Goal: Share content

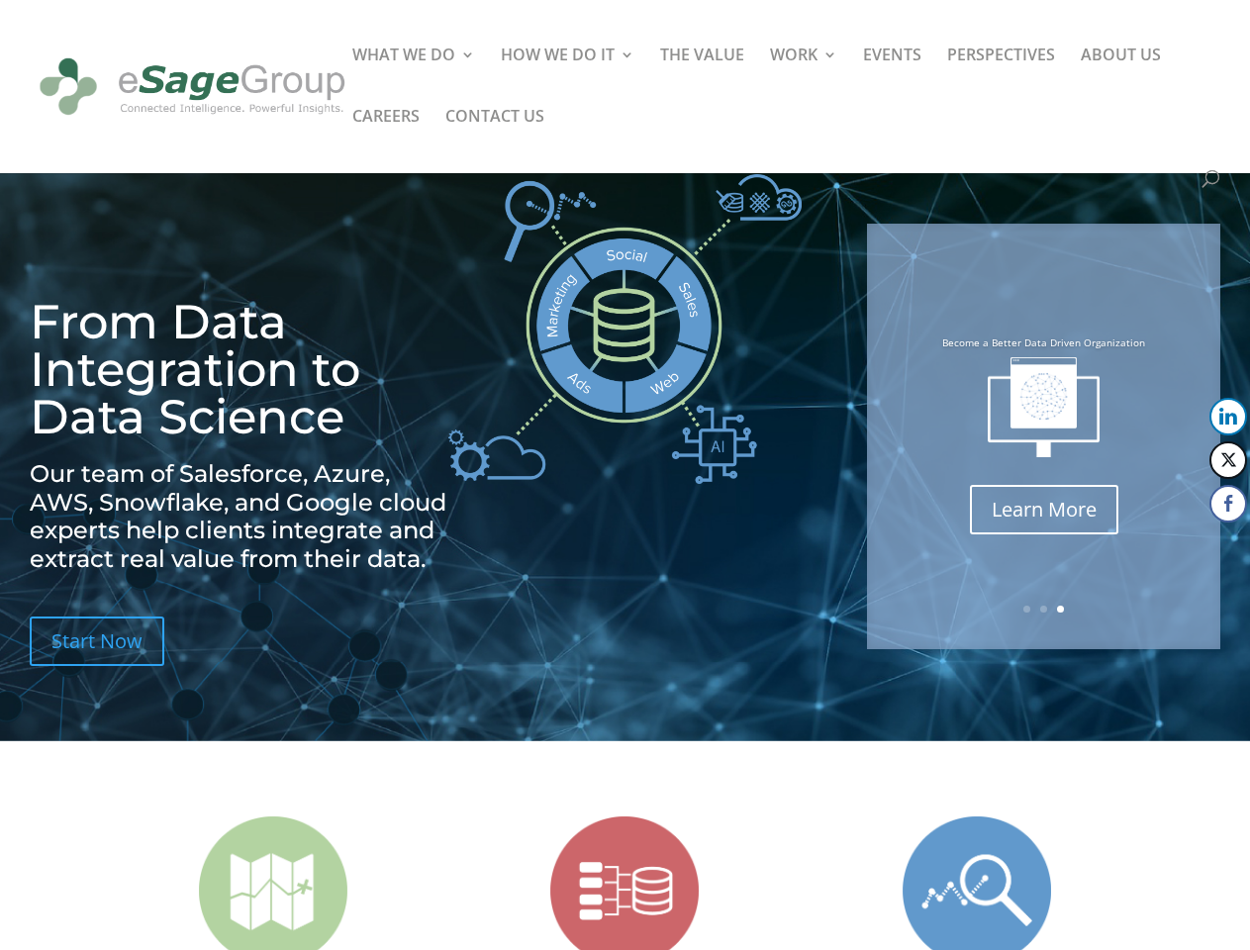
click at [624, 475] on img at bounding box center [624, 329] width 353 height 310
click at [1043, 436] on img at bounding box center [1044, 407] width 112 height 100
click at [869, 436] on link "Previous" at bounding box center [869, 437] width 48 height 48
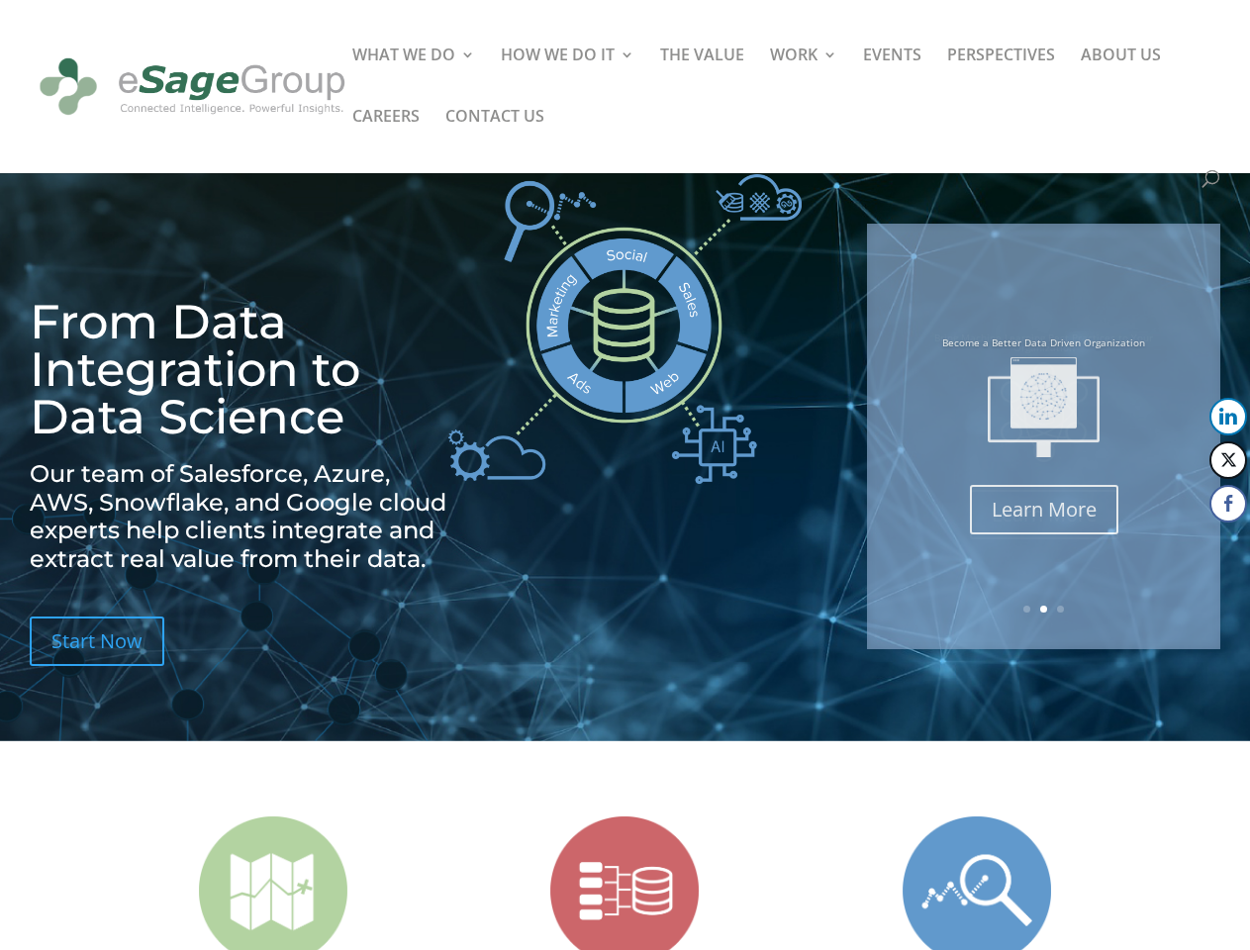
click at [1228, 417] on button "LinkedIn" at bounding box center [1228, 417] width 38 height 38
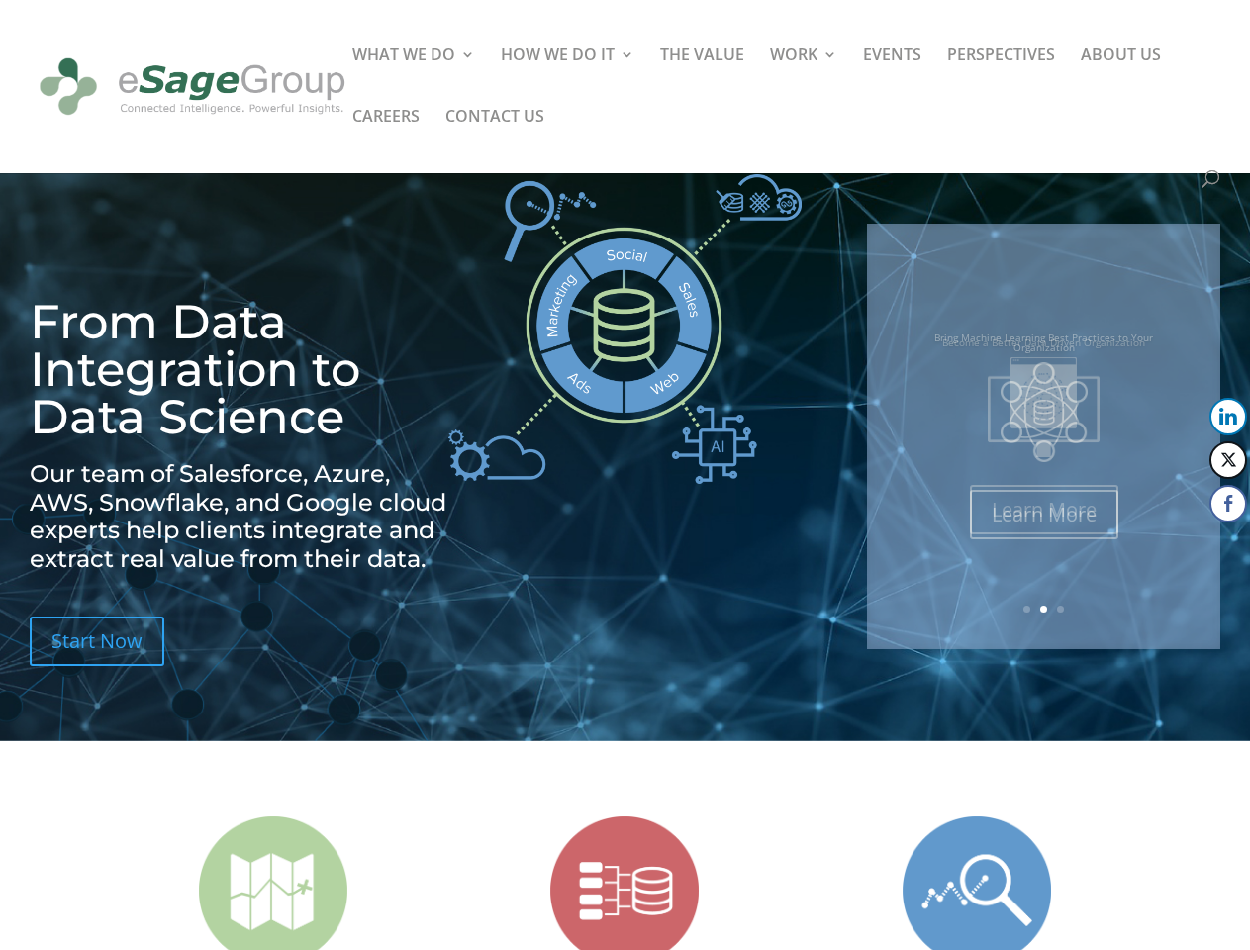
click at [1228, 460] on button "Twitter" at bounding box center [1228, 460] width 38 height 38
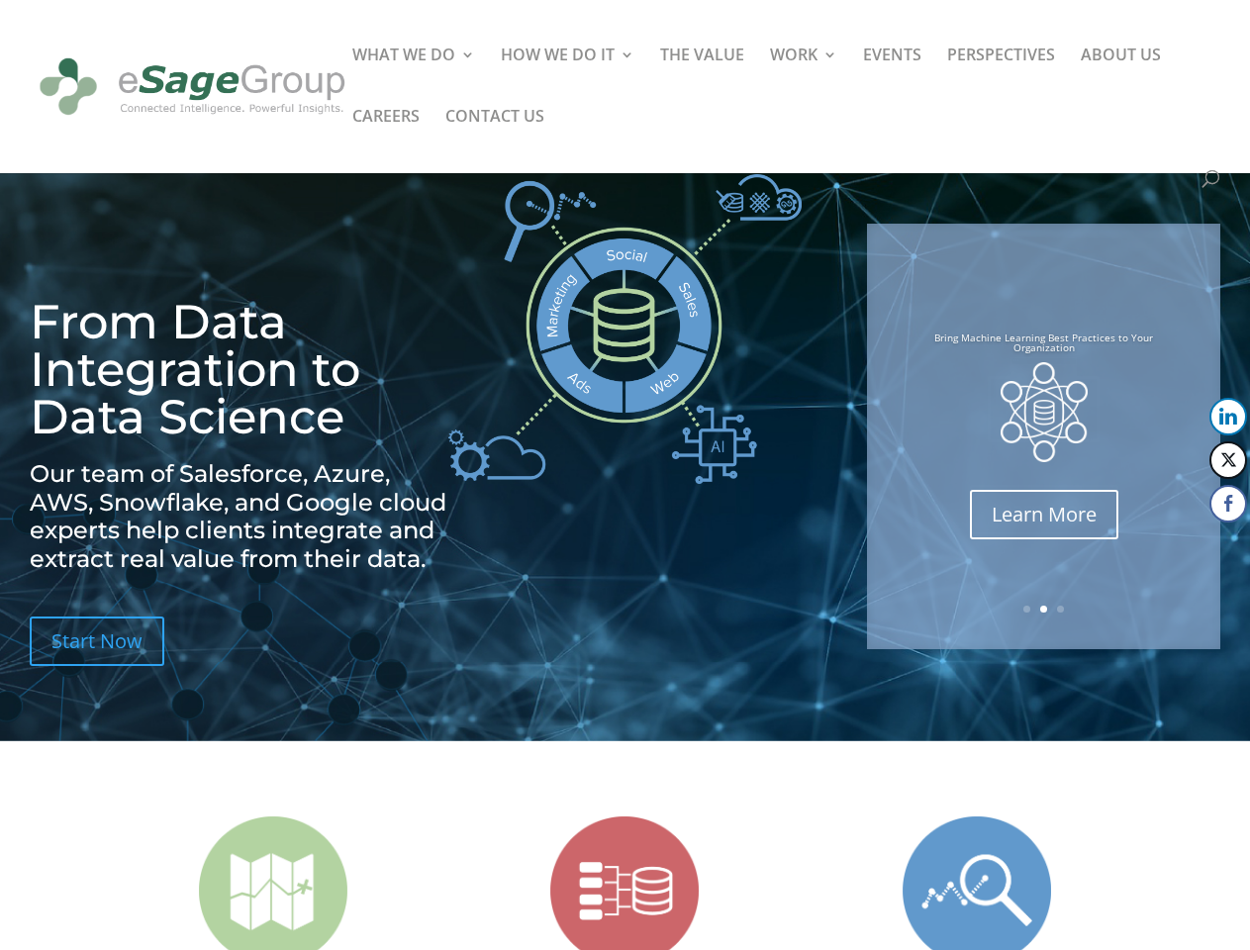
click at [1228, 504] on button "Facebook" at bounding box center [1228, 504] width 38 height 38
click at [1191, 543] on span at bounding box center [1191, 543] width 24 height 24
